Goal: Contribute content

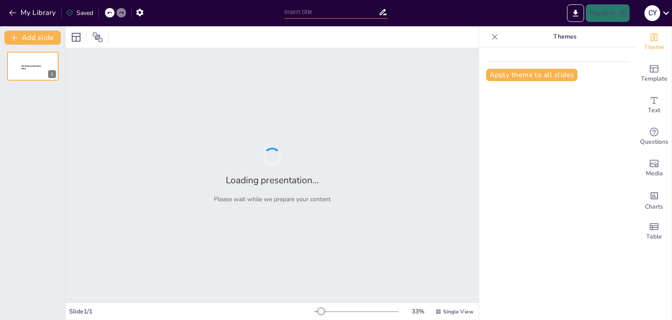
type input "Explorando las Fuerzas: Desde [PERSON_NAME] hasta [PERSON_NAME]"
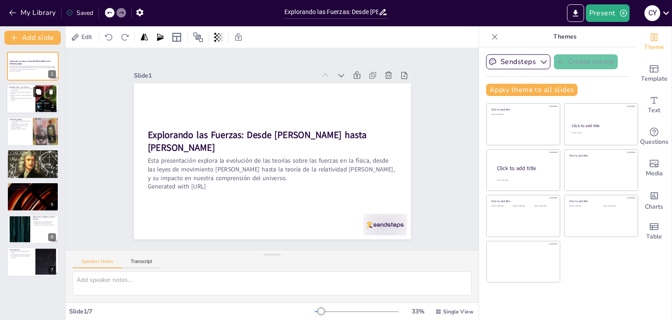
click at [33, 90] on button at bounding box center [38, 92] width 11 height 11
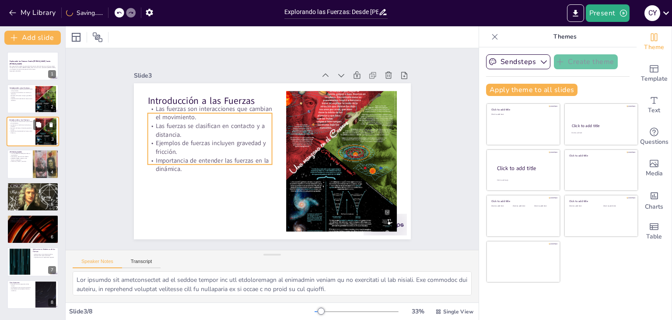
click at [32, 120] on p "Las fuerzas son interacciones que cambian el movimiento." at bounding box center [21, 121] width 24 height 3
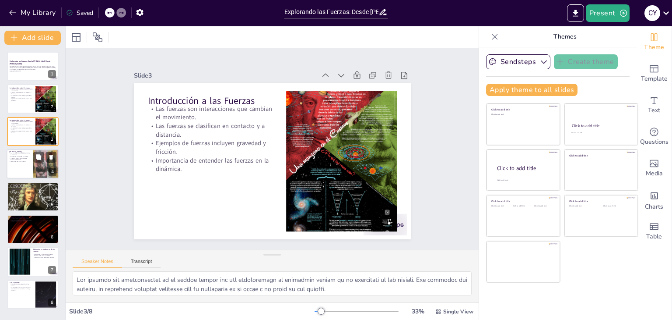
click at [32, 154] on div at bounding box center [33, 164] width 53 height 30
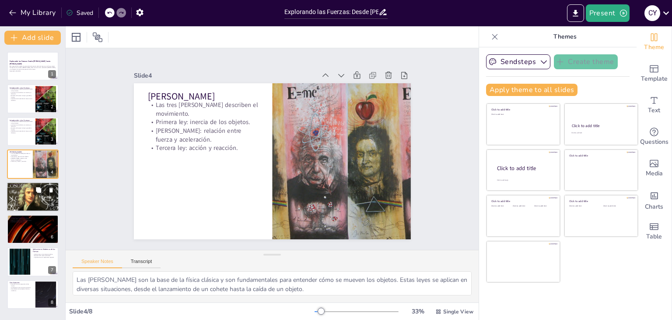
click at [33, 195] on div at bounding box center [33, 197] width 53 height 30
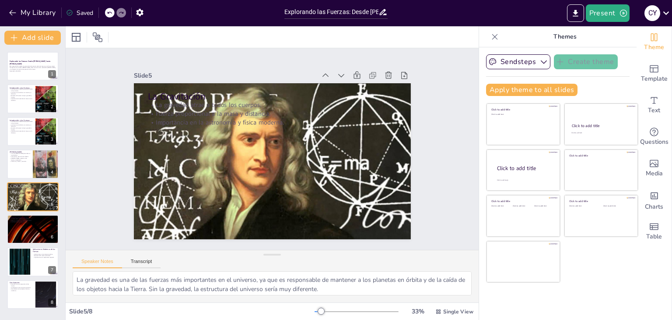
click at [26, 211] on div "Explorando las Fuerzas: Desde [PERSON_NAME] hasta [PERSON_NAME] Esta presentaci…" at bounding box center [32, 180] width 65 height 257
click at [23, 232] on div at bounding box center [33, 229] width 53 height 30
type textarea "La teoría de la relatividad [PERSON_NAME] cambió la forma en que entendemos la …"
